Goal: Task Accomplishment & Management: Use online tool/utility

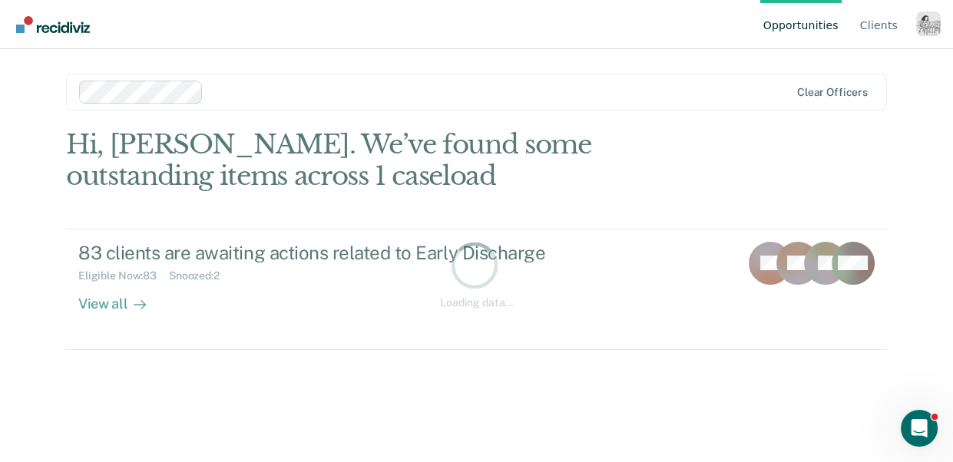
drag, startPoint x: 933, startPoint y: 21, endPoint x: 924, endPoint y: 24, distance: 9.7
click at [933, 21] on div "Profile dropdown button" at bounding box center [929, 24] width 25 height 25
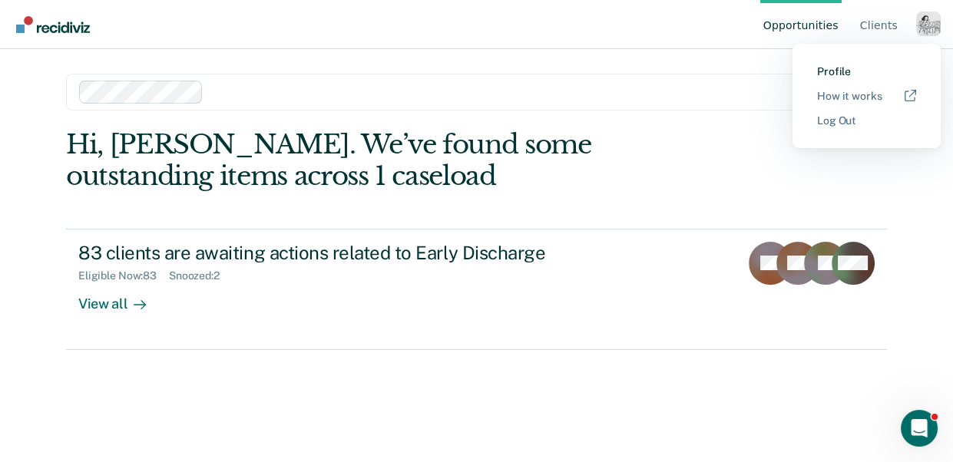
click at [835, 69] on link "Profile" at bounding box center [866, 71] width 99 height 13
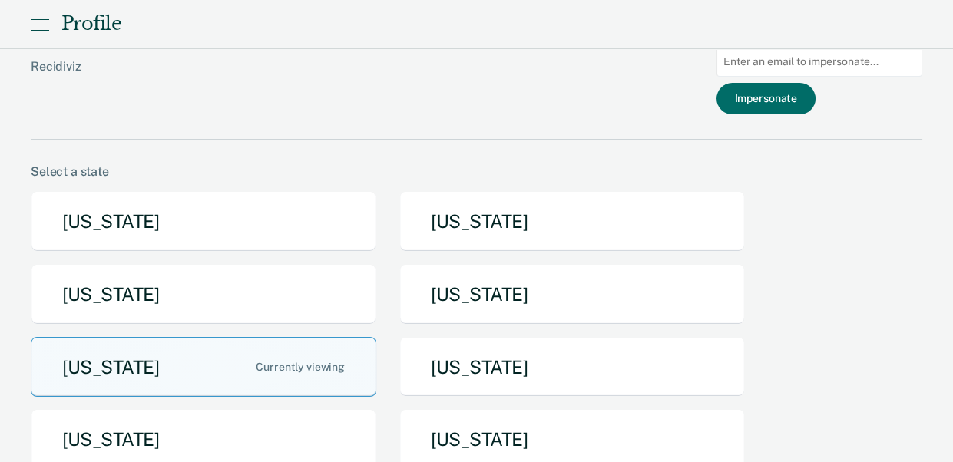
click at [816, 68] on input "Main chart and filter content" at bounding box center [820, 62] width 206 height 30
paste input "[PERSON_NAME][EMAIL_ADDRESS][PERSON_NAME][US_STATE][DOMAIN_NAME]"
type input "[PERSON_NAME][EMAIL_ADDRESS][PERSON_NAME][US_STATE][DOMAIN_NAME]"
click at [782, 95] on button "Impersonate" at bounding box center [766, 98] width 99 height 31
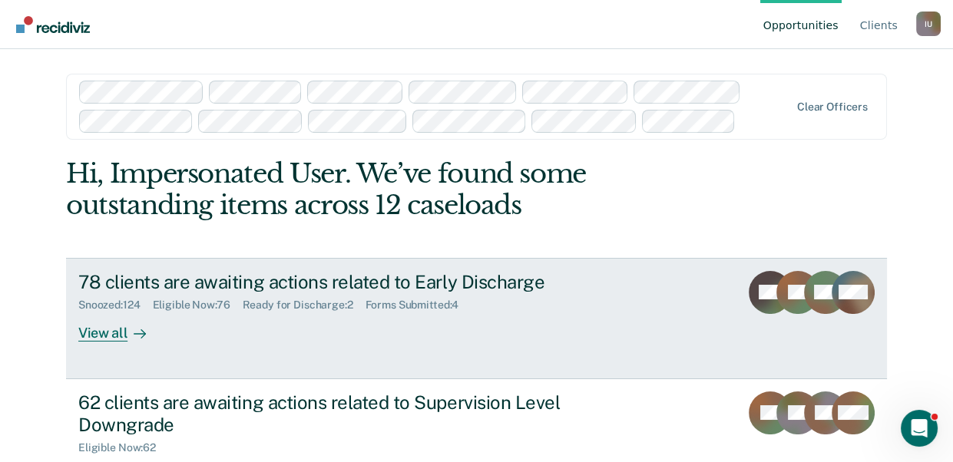
scroll to position [59, 0]
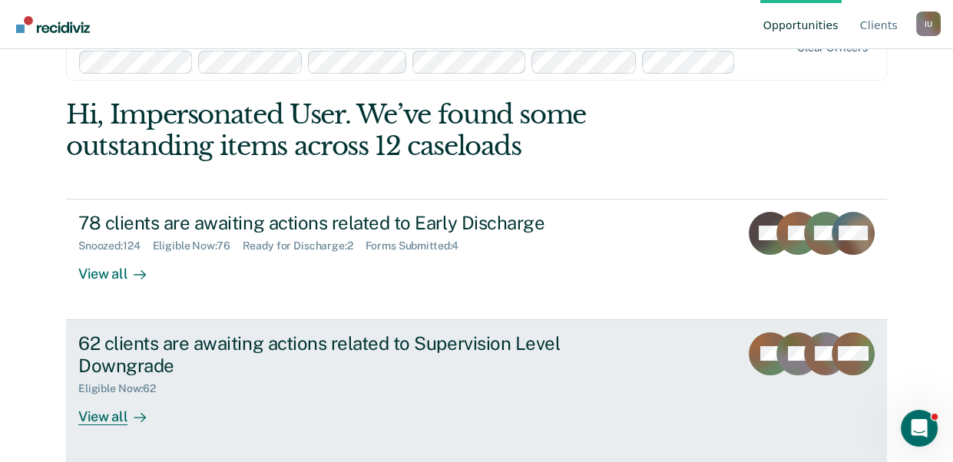
click at [131, 405] on div "View all" at bounding box center [121, 411] width 86 height 30
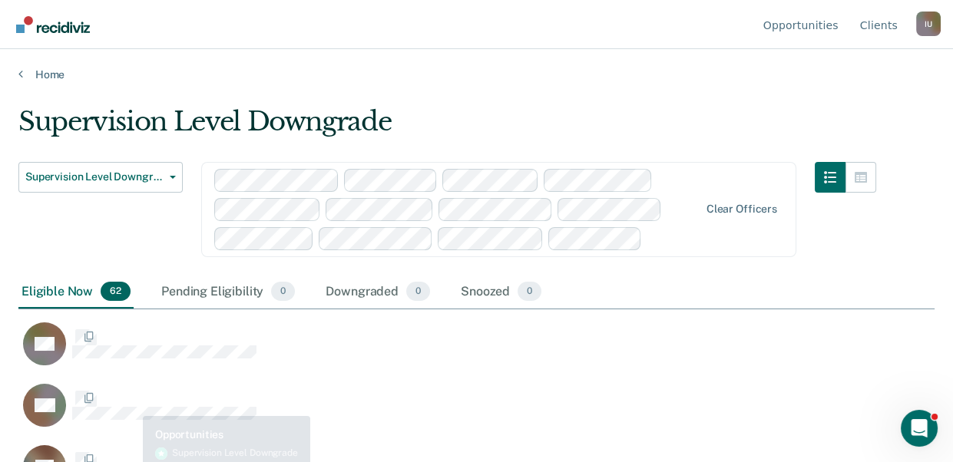
scroll to position [241, 917]
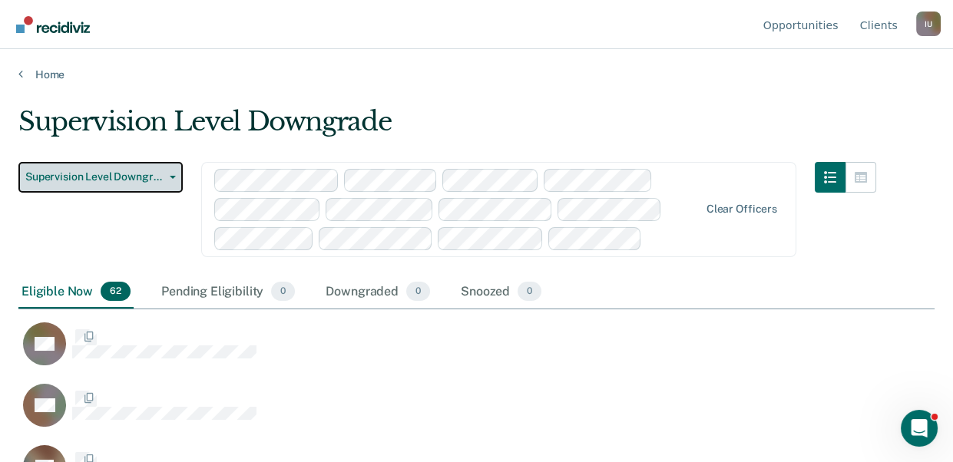
click at [75, 183] on span "Supervision Level Downgrade" at bounding box center [94, 177] width 138 height 13
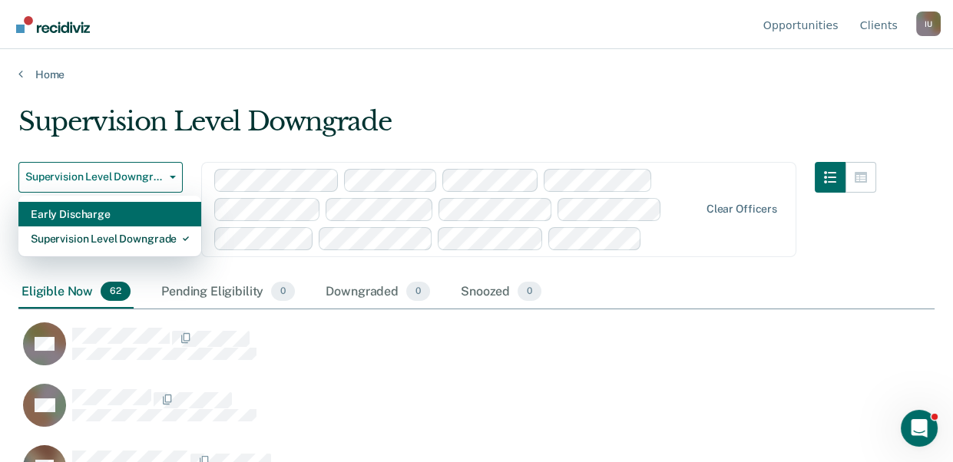
click at [108, 219] on div "Early Discharge" at bounding box center [110, 214] width 158 height 25
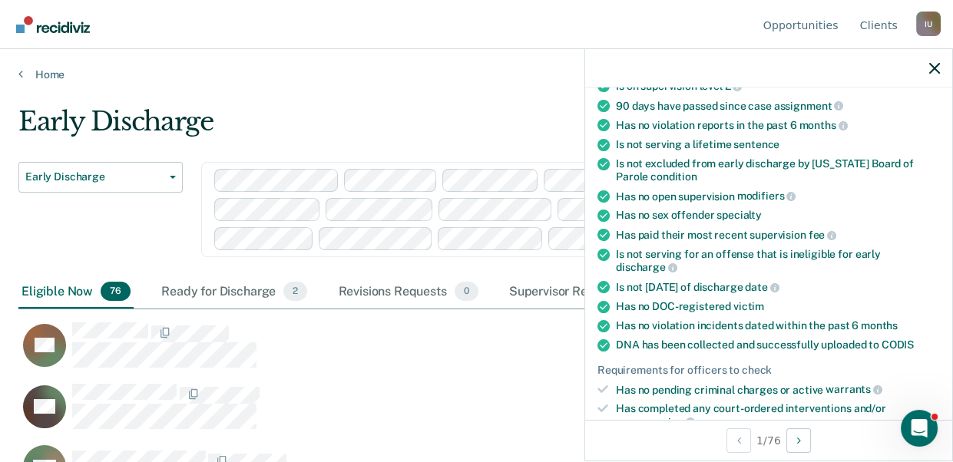
scroll to position [370, 0]
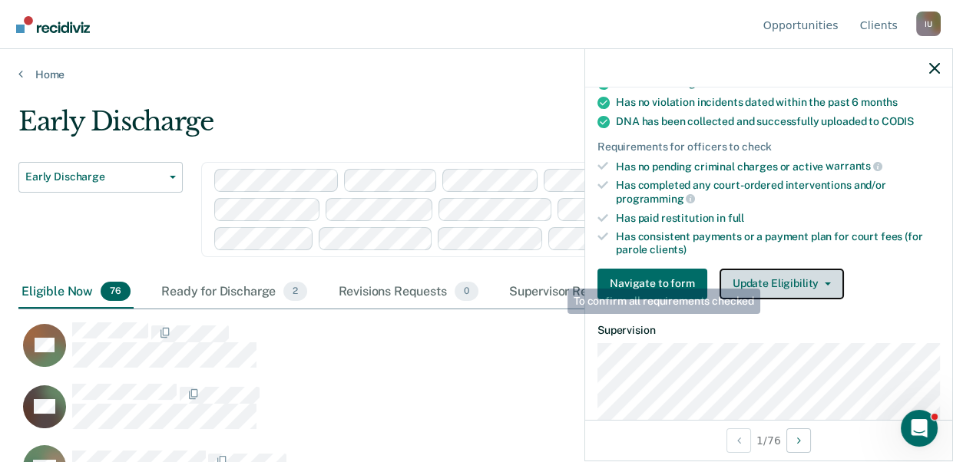
click at [765, 269] on button "Update Eligibility" at bounding box center [782, 284] width 124 height 31
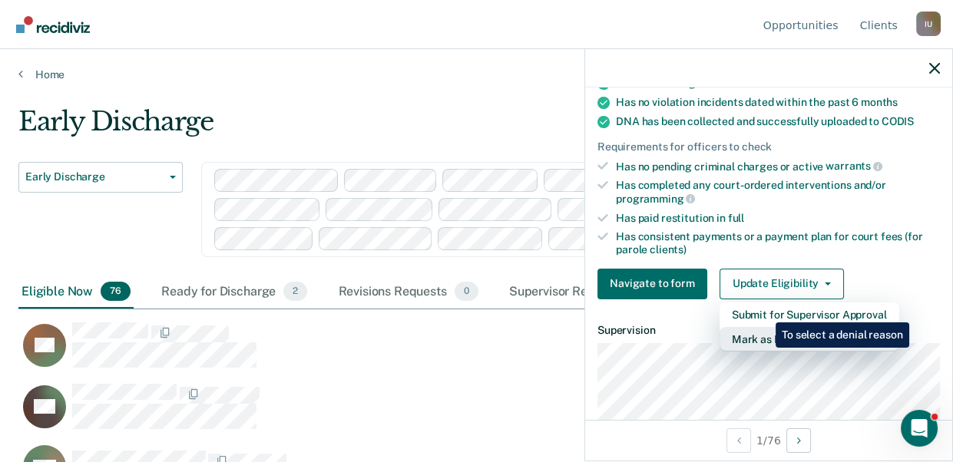
click at [764, 327] on button "Mark as Ineligible" at bounding box center [810, 339] width 180 height 25
